Goal: Use online tool/utility: Use online tool/utility

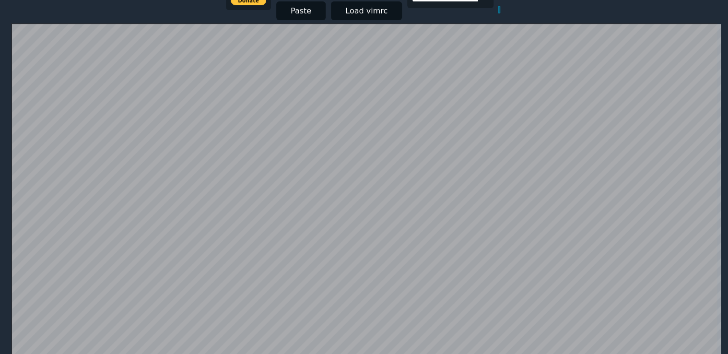
scroll to position [90, 0]
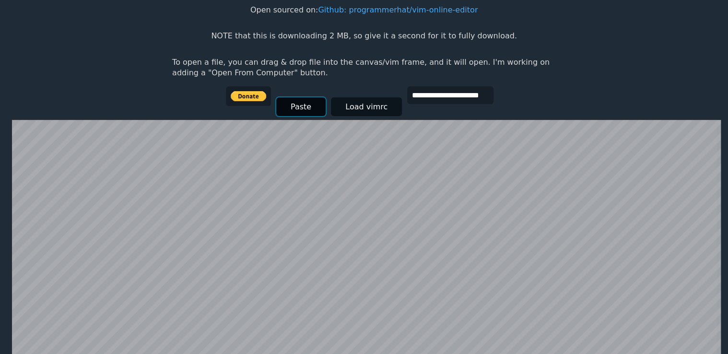
click at [295, 112] on button "Paste" at bounding box center [300, 106] width 49 height 19
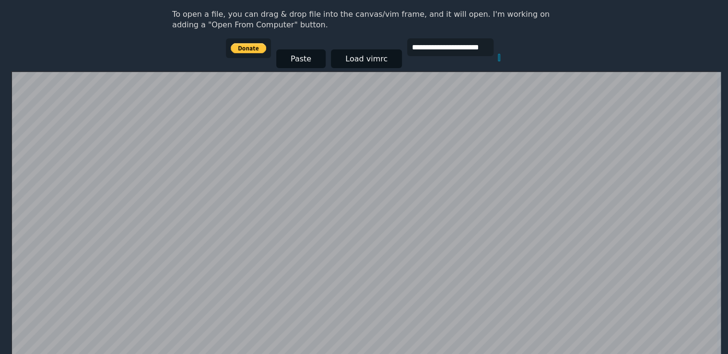
scroll to position [234, 0]
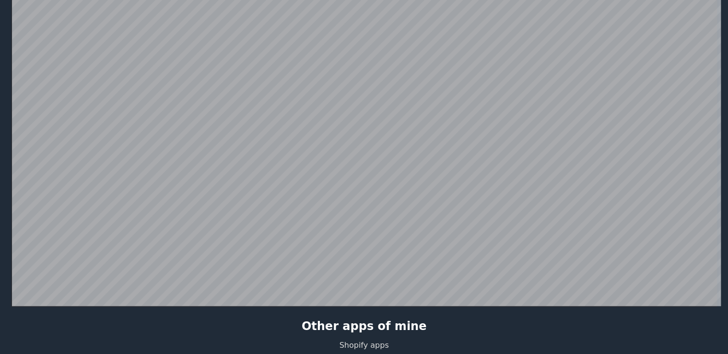
drag, startPoint x: 290, startPoint y: 211, endPoint x: 44, endPoint y: 312, distance: 265.8
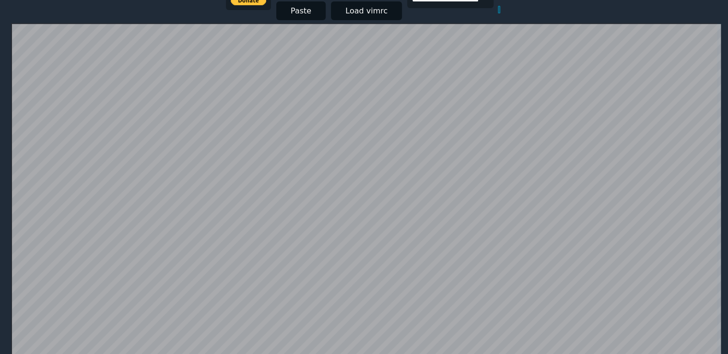
scroll to position [282, 0]
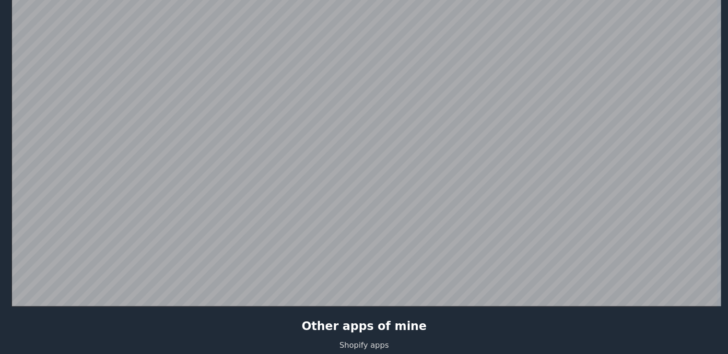
scroll to position [186, 0]
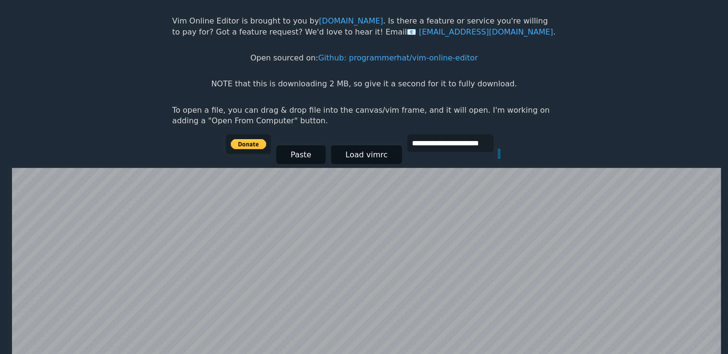
scroll to position [186, 0]
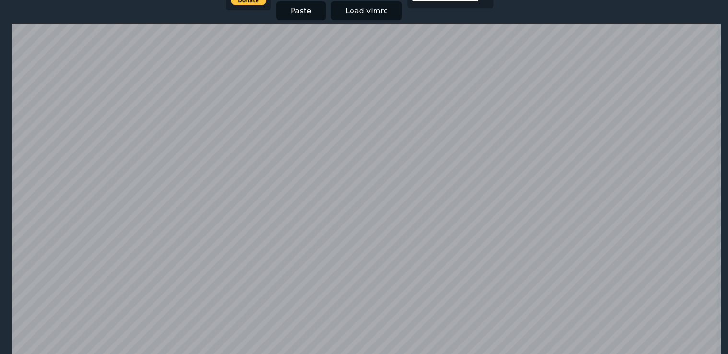
click at [128, 2] on html "**********" at bounding box center [364, 0] width 728 height 373
